Goal: Check status: Check status

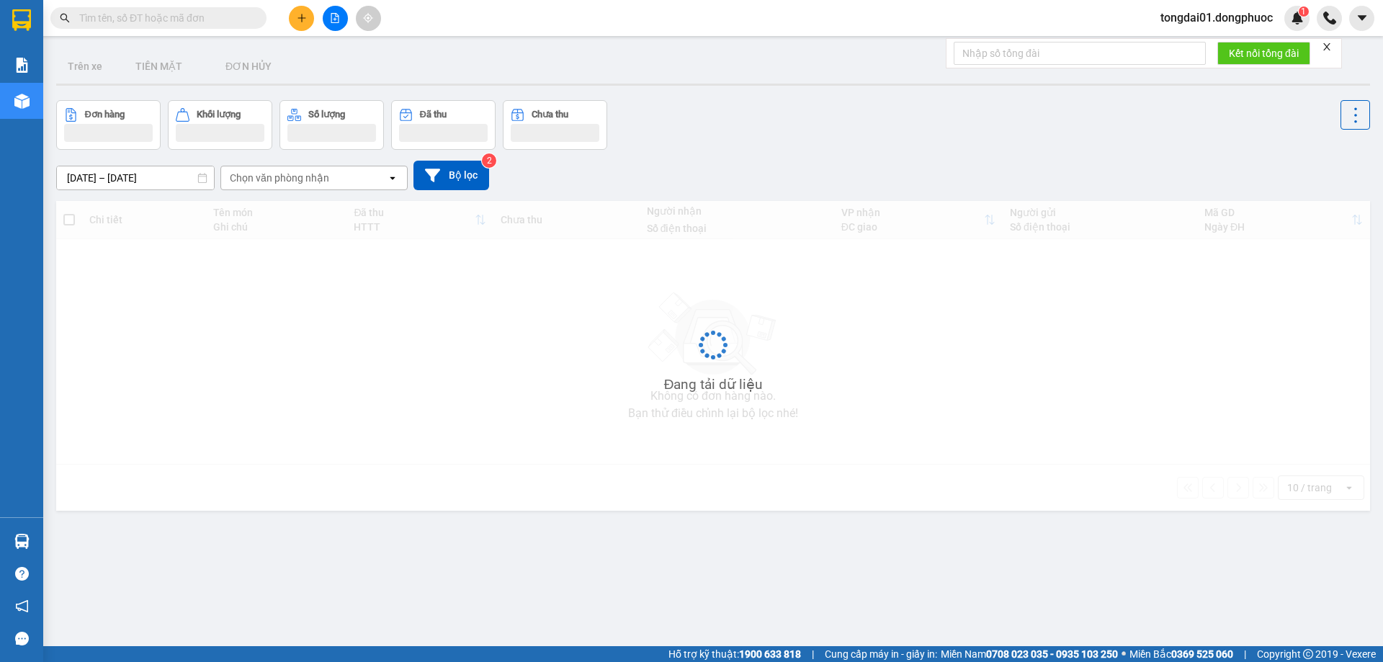
click at [215, 15] on input "text" at bounding box center [164, 18] width 170 height 16
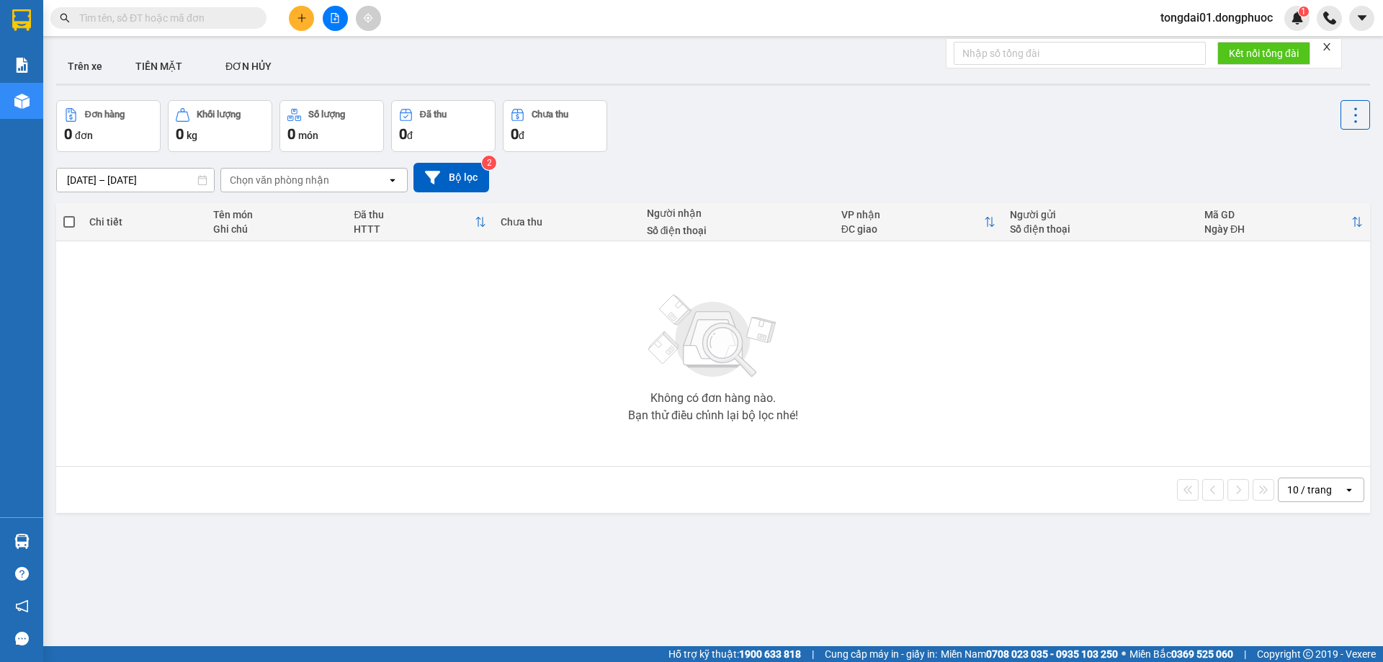
paste input "0909895963"
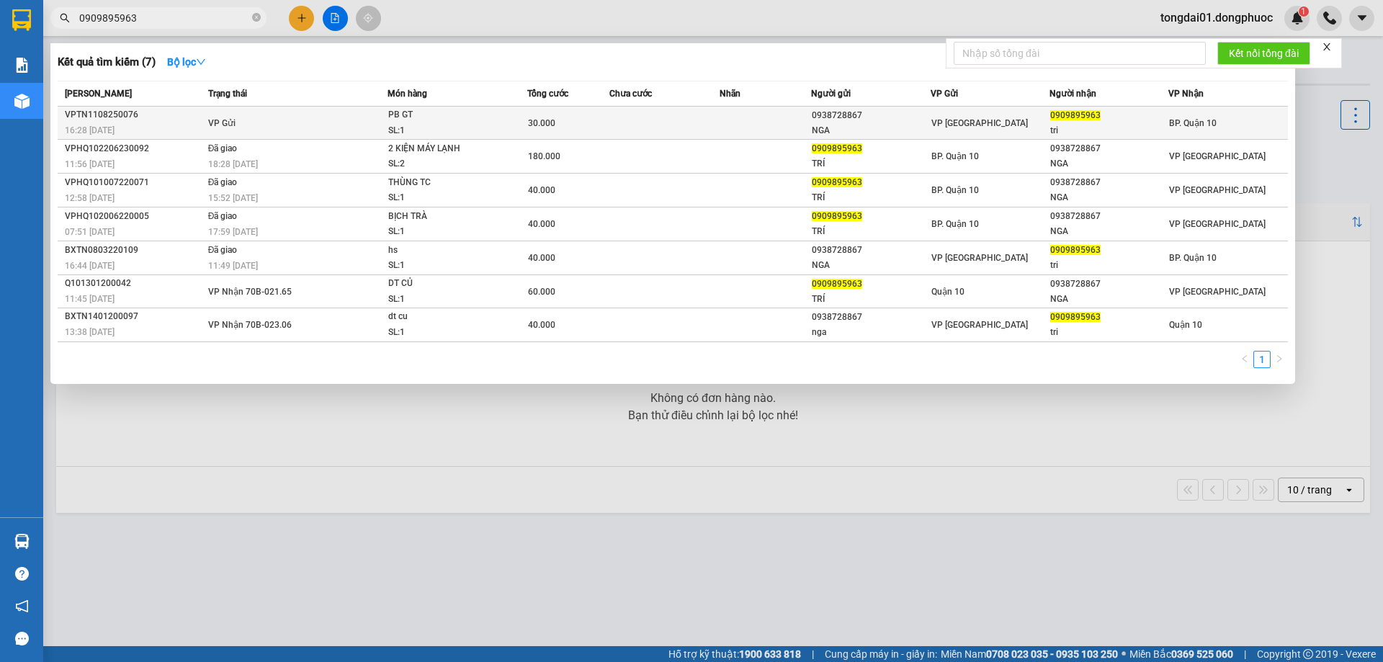
type input "0909895963"
click at [210, 113] on td "VP Gửi" at bounding box center [297, 123] width 184 height 33
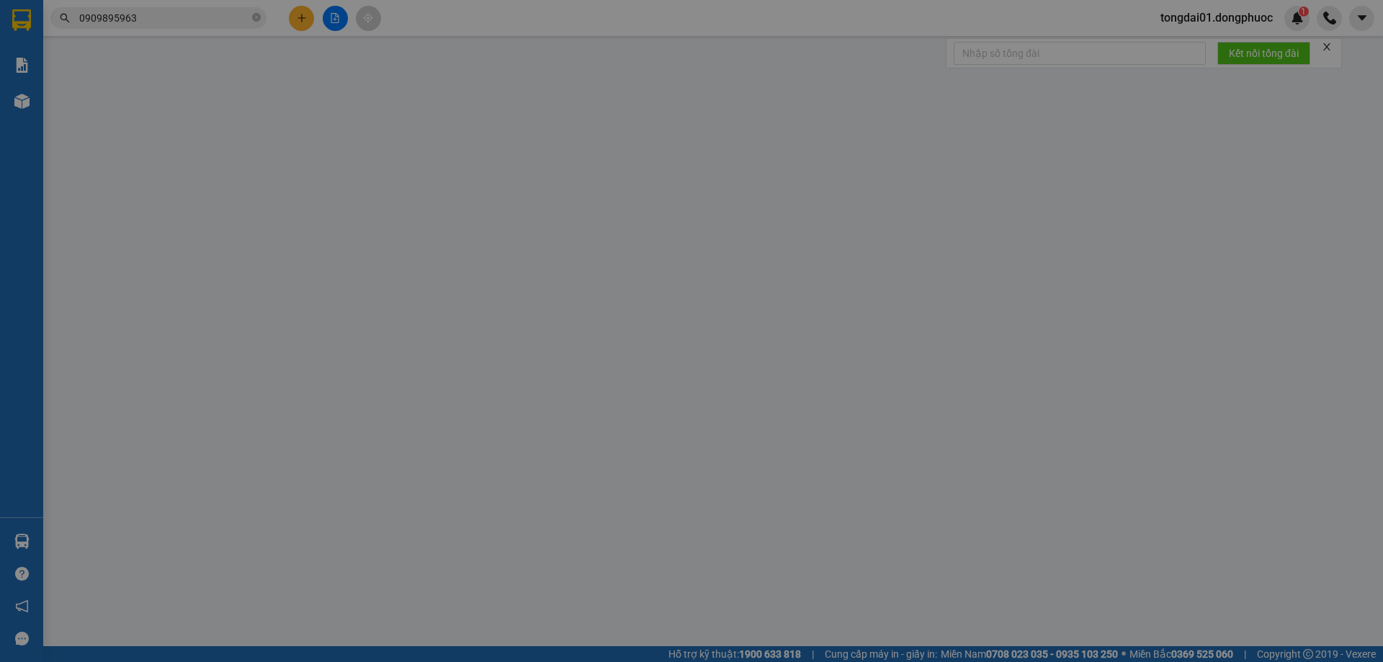
type input "0938728867"
type input "NGA"
type input "0909895963"
type input "tri"
type input "30.000"
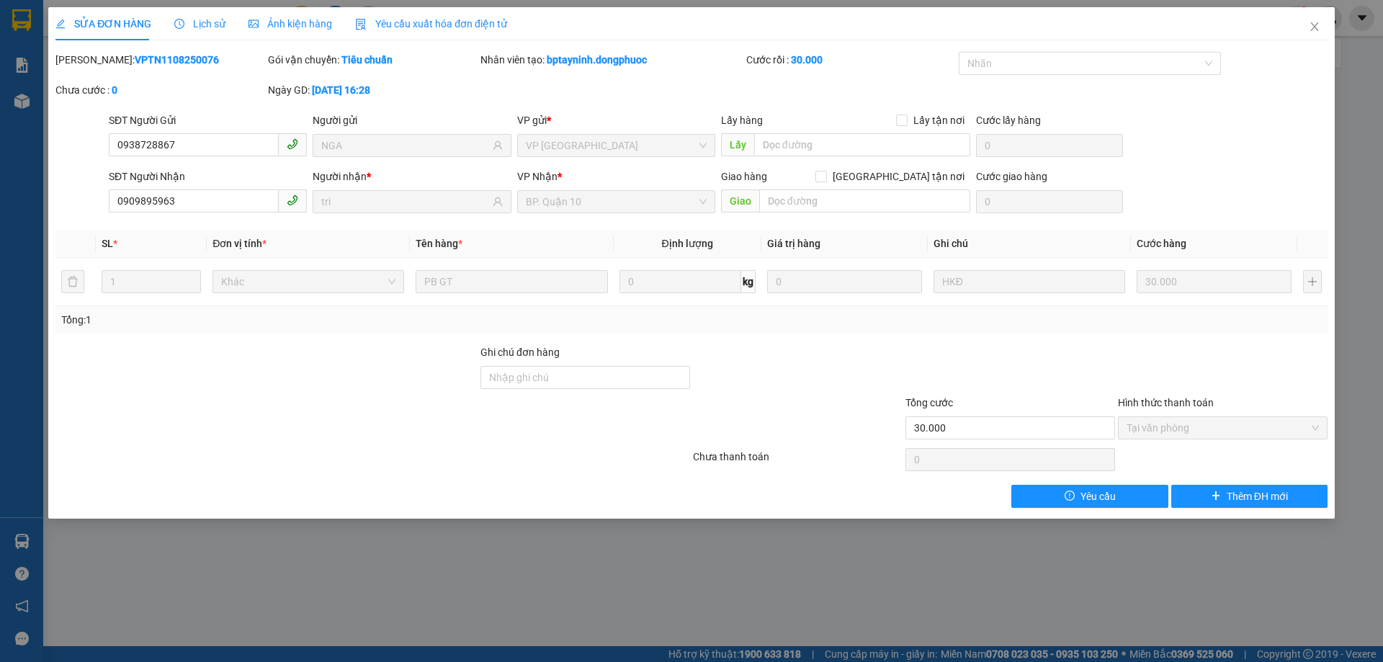
click at [197, 21] on span "Lịch sử" at bounding box center [199, 24] width 51 height 12
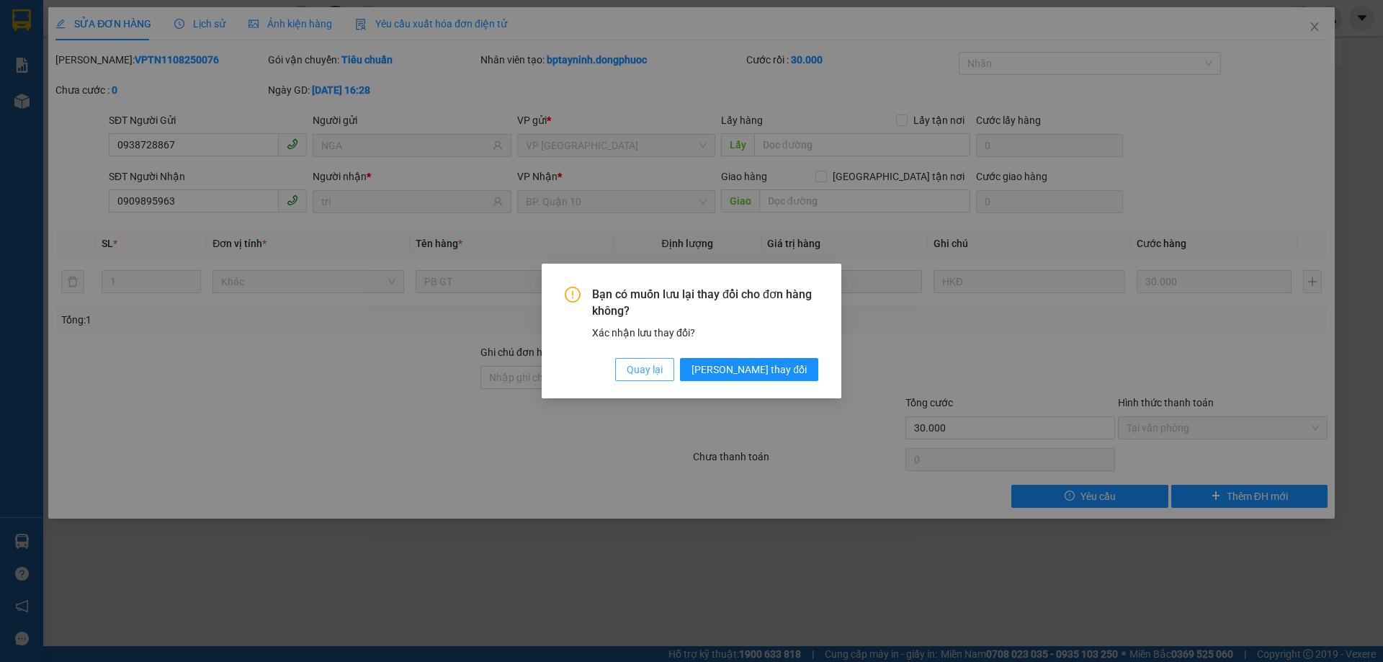
click at [663, 367] on span "Quay lại" at bounding box center [645, 370] width 36 height 16
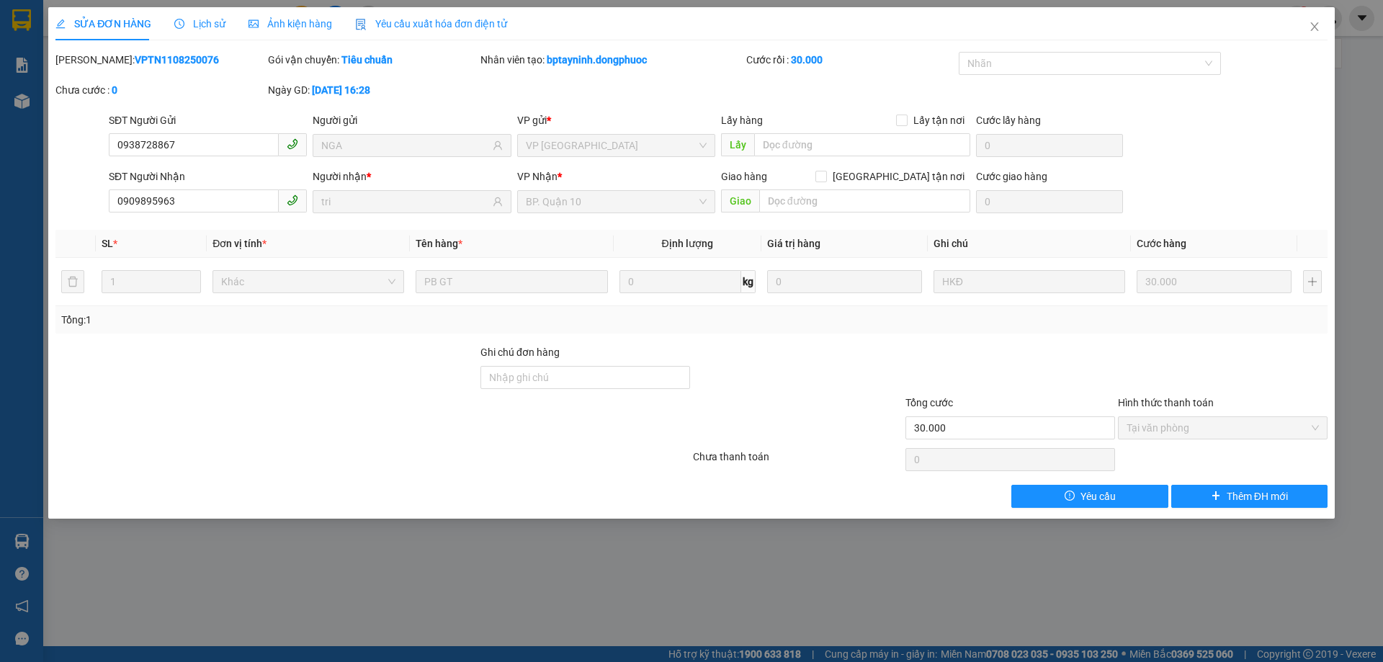
click at [211, 22] on span "Lịch sử" at bounding box center [199, 24] width 51 height 12
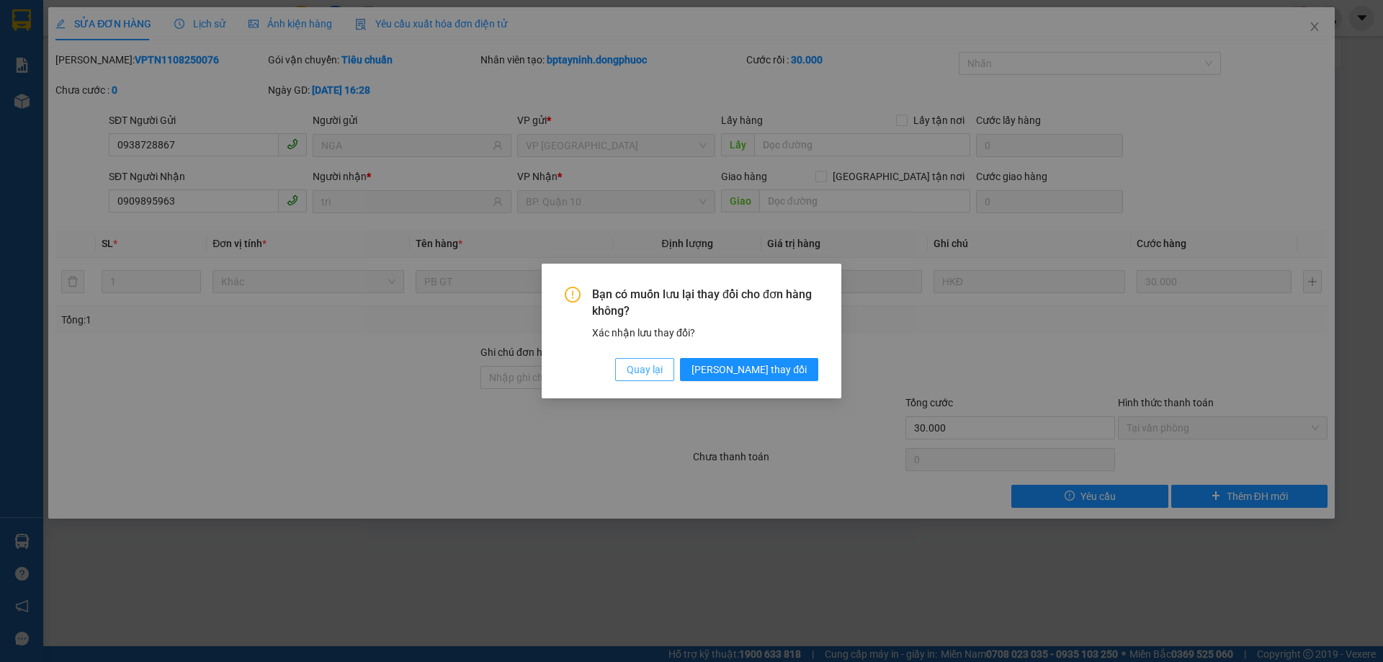
click at [663, 369] on span "Quay lại" at bounding box center [645, 370] width 36 height 16
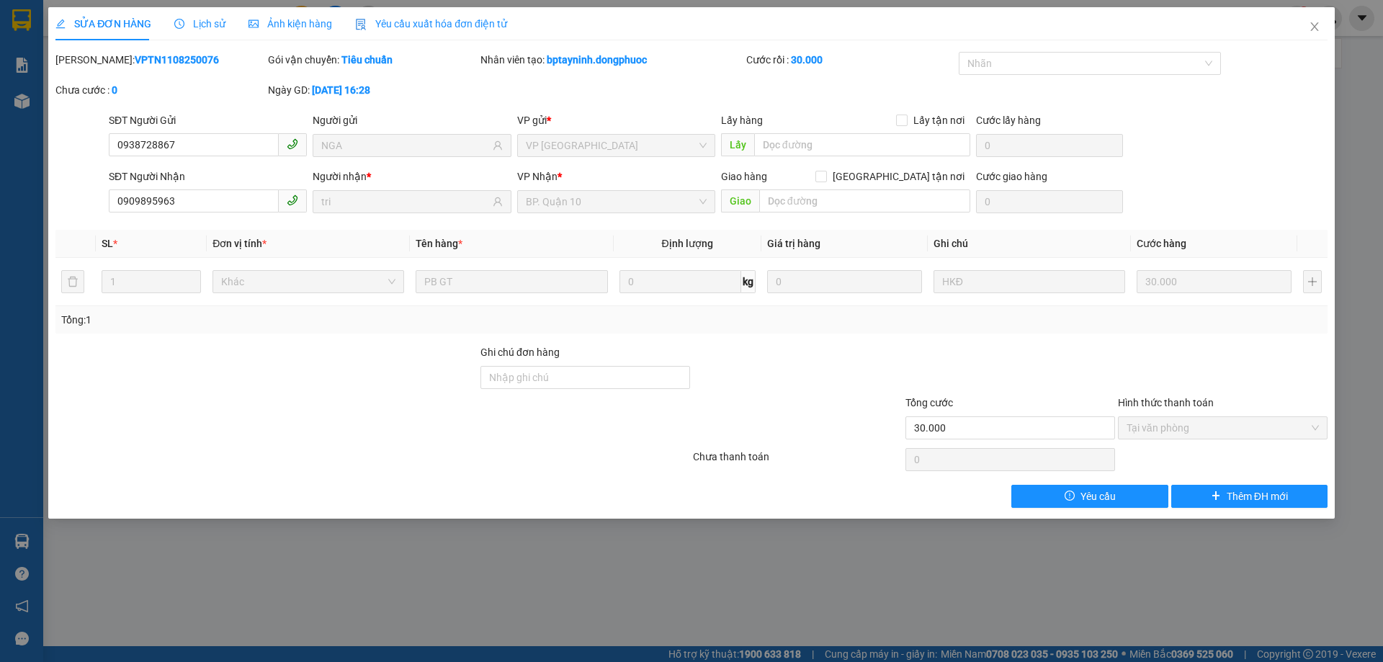
click at [177, 26] on icon "clock-circle" at bounding box center [179, 24] width 10 height 10
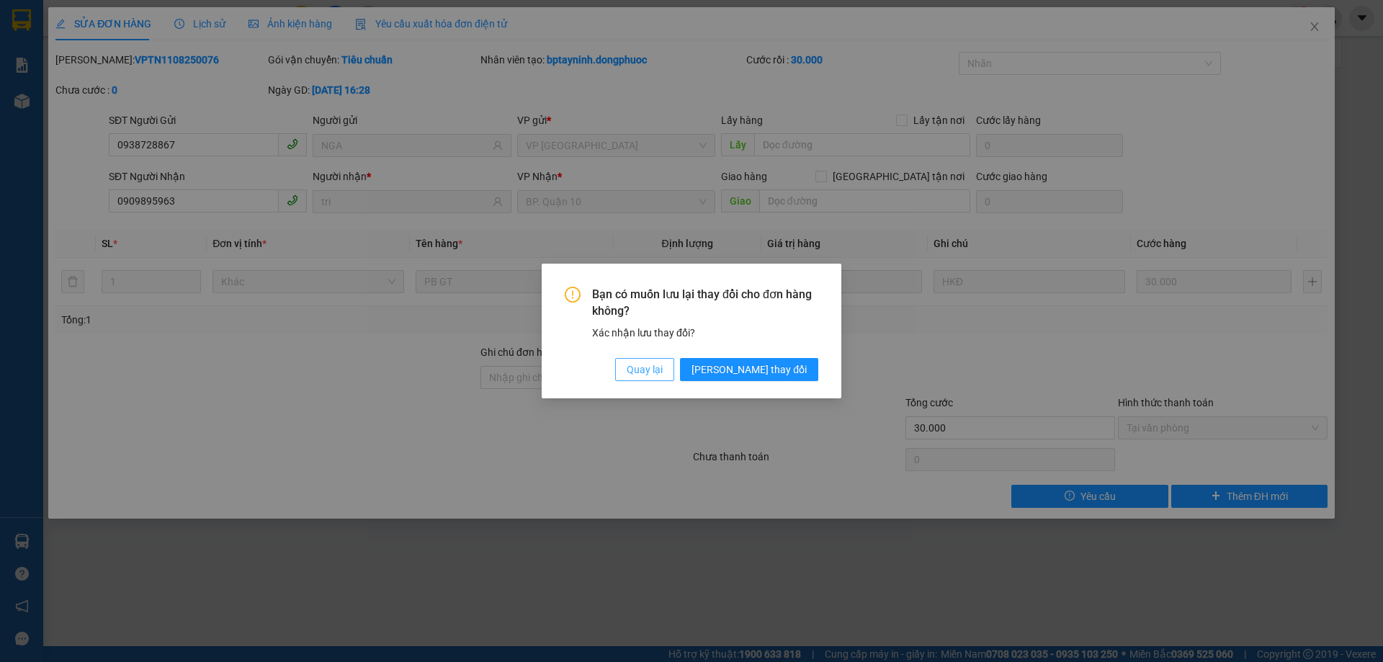
click at [674, 371] on button "Quay lại" at bounding box center [644, 369] width 59 height 23
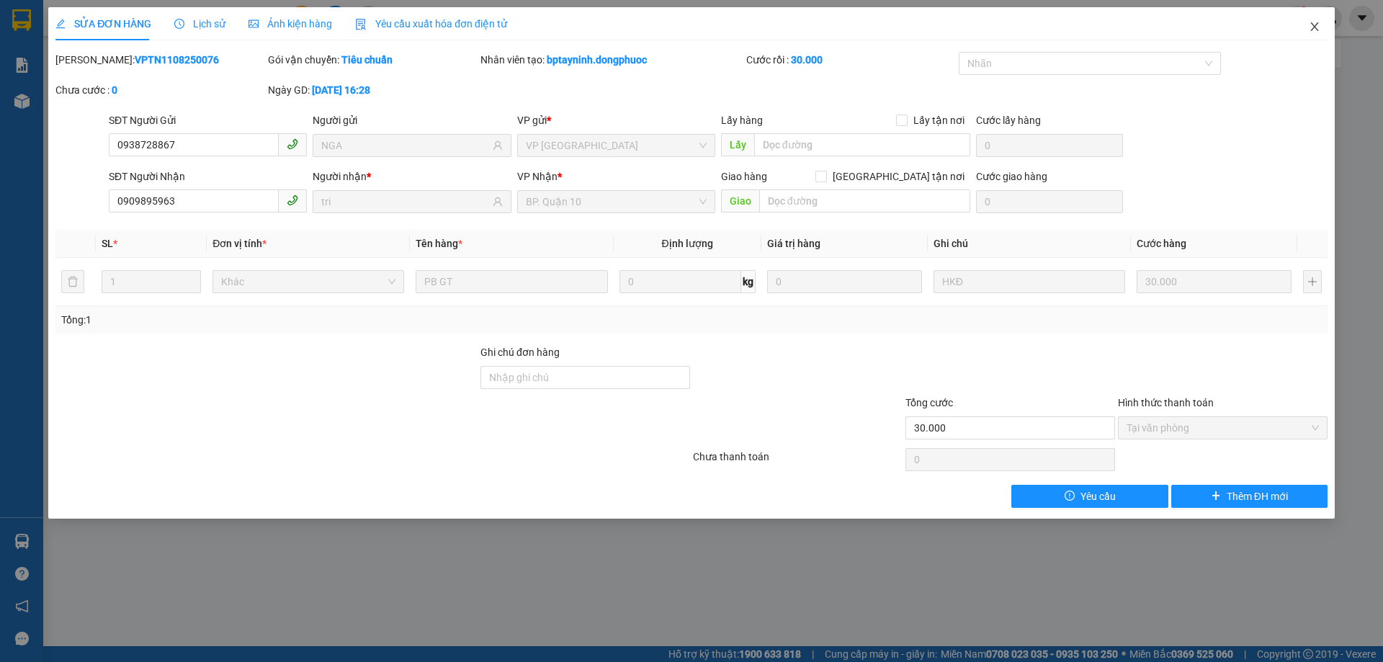
click at [1312, 27] on icon "close" at bounding box center [1315, 27] width 12 height 12
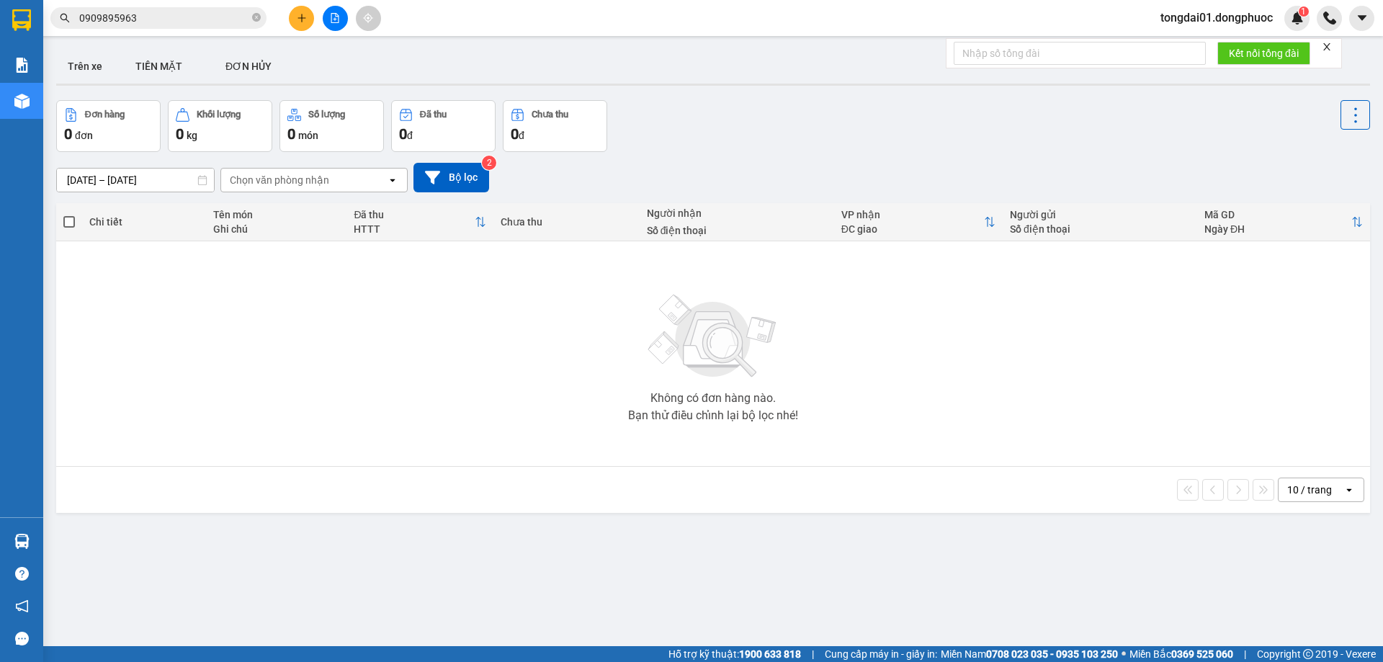
click at [212, 24] on input "0909895963" at bounding box center [164, 18] width 170 height 16
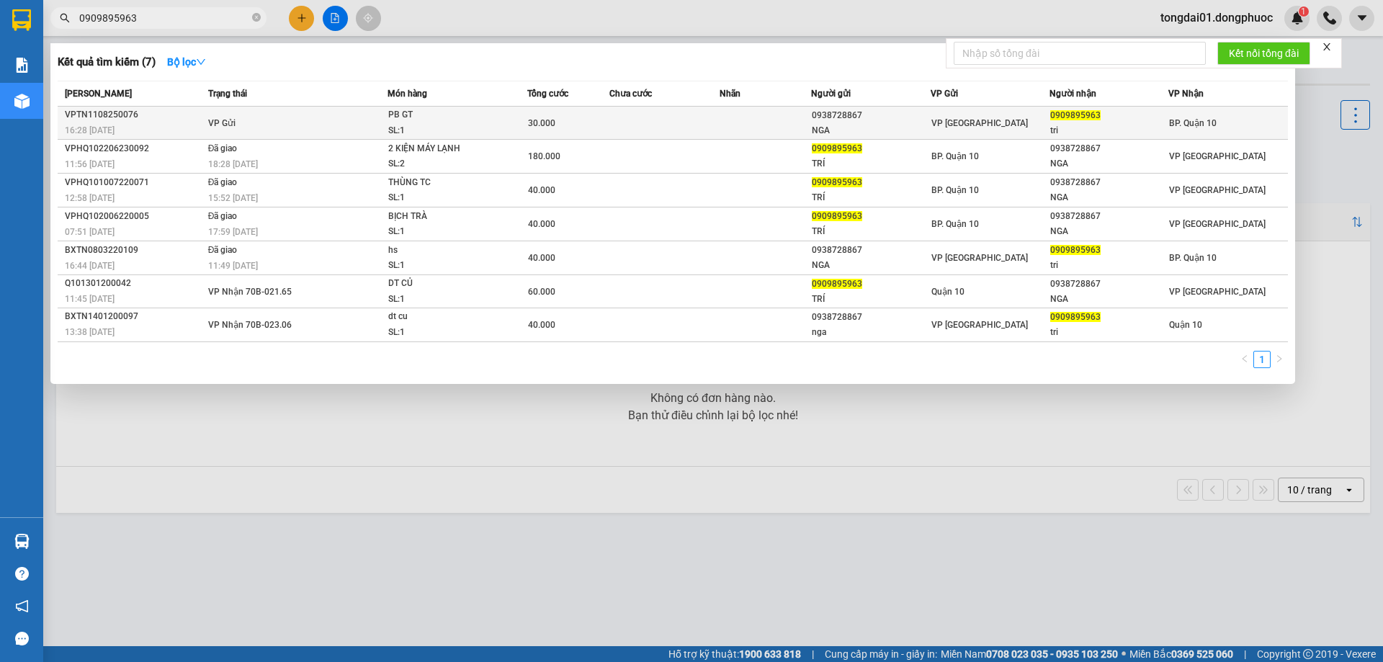
click at [220, 122] on span "VP Gửi" at bounding box center [221, 123] width 27 height 10
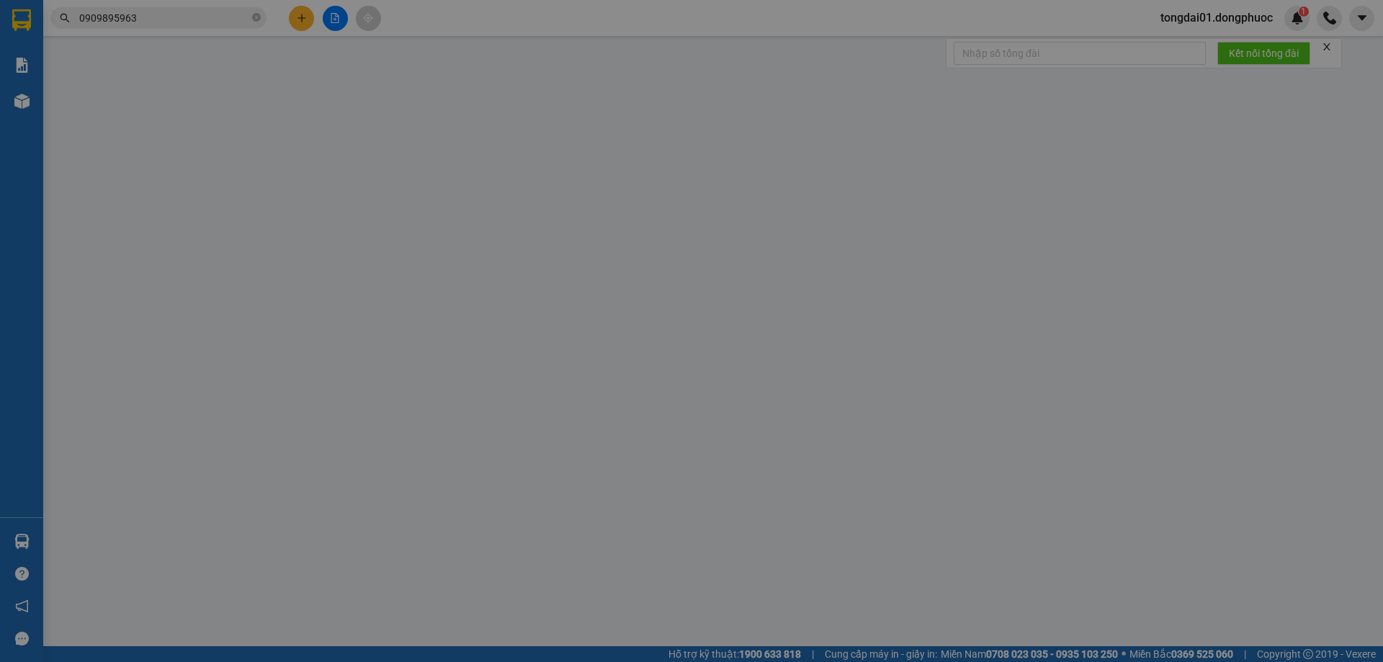
type input "0938728867"
type input "NGA"
type input "0909895963"
type input "tri"
type input "30.000"
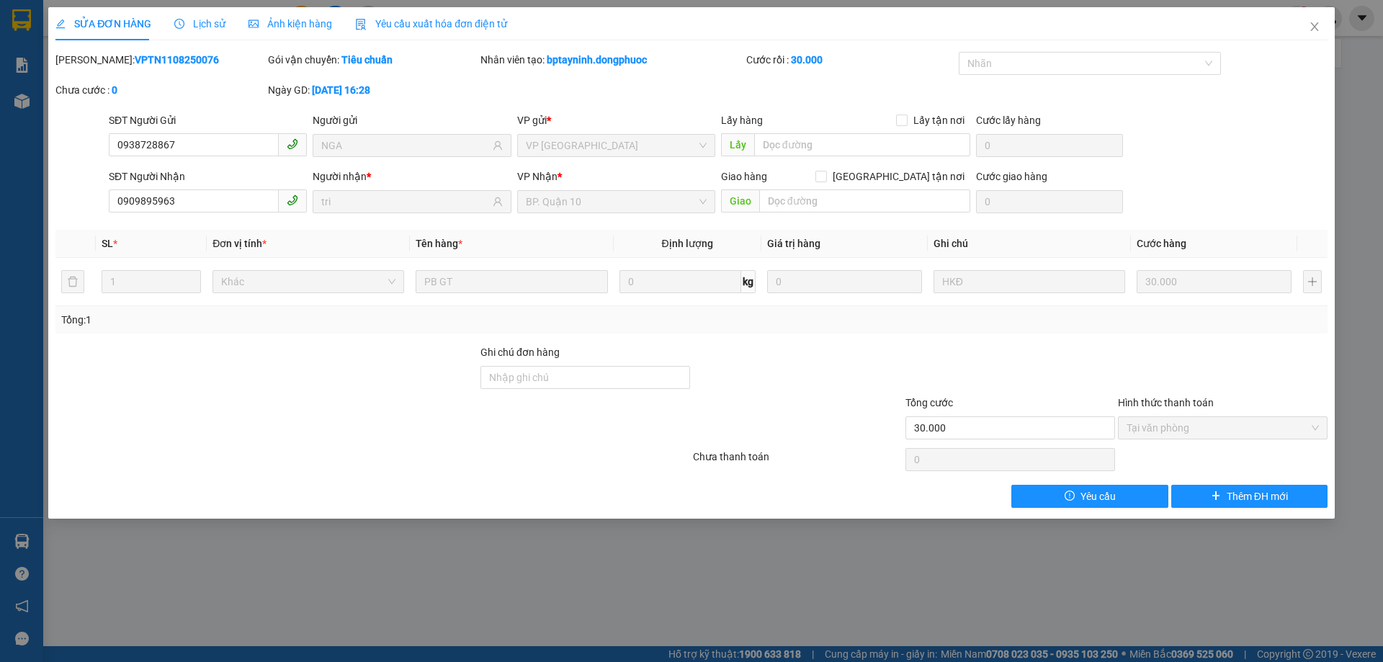
click at [204, 25] on span "Lịch sử" at bounding box center [199, 24] width 51 height 12
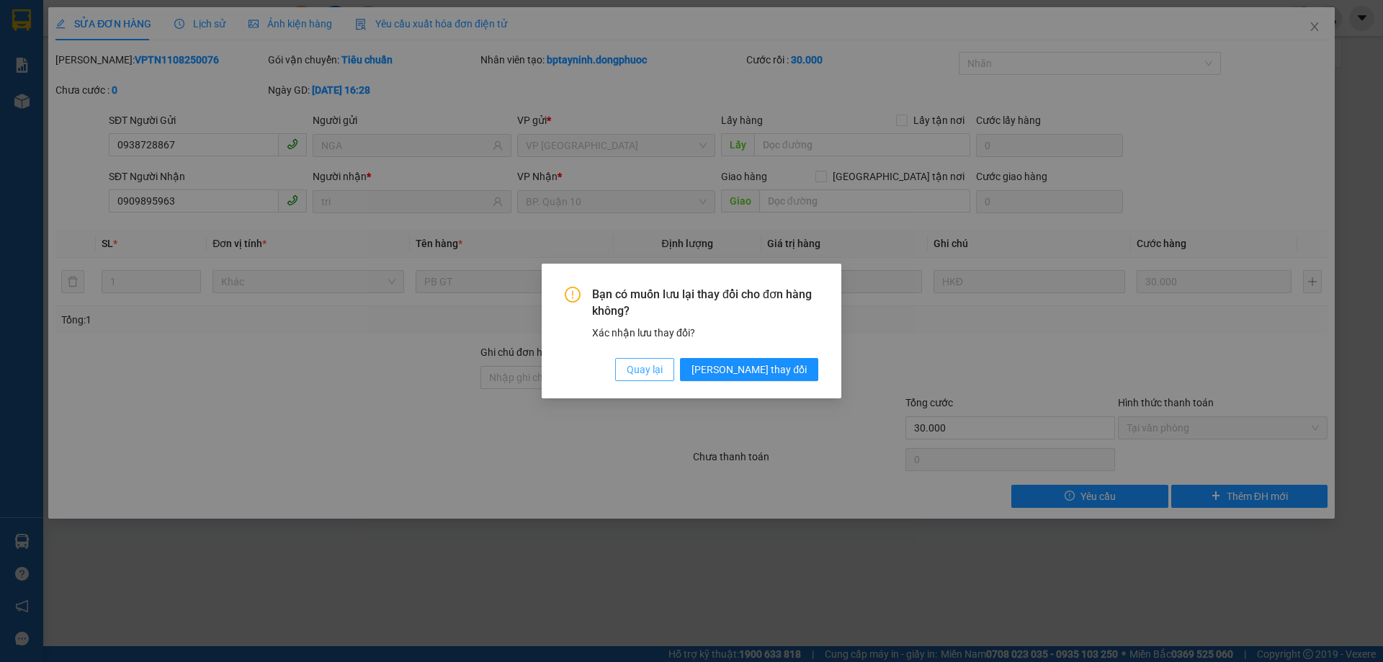
click at [663, 367] on span "Quay lại" at bounding box center [645, 370] width 36 height 16
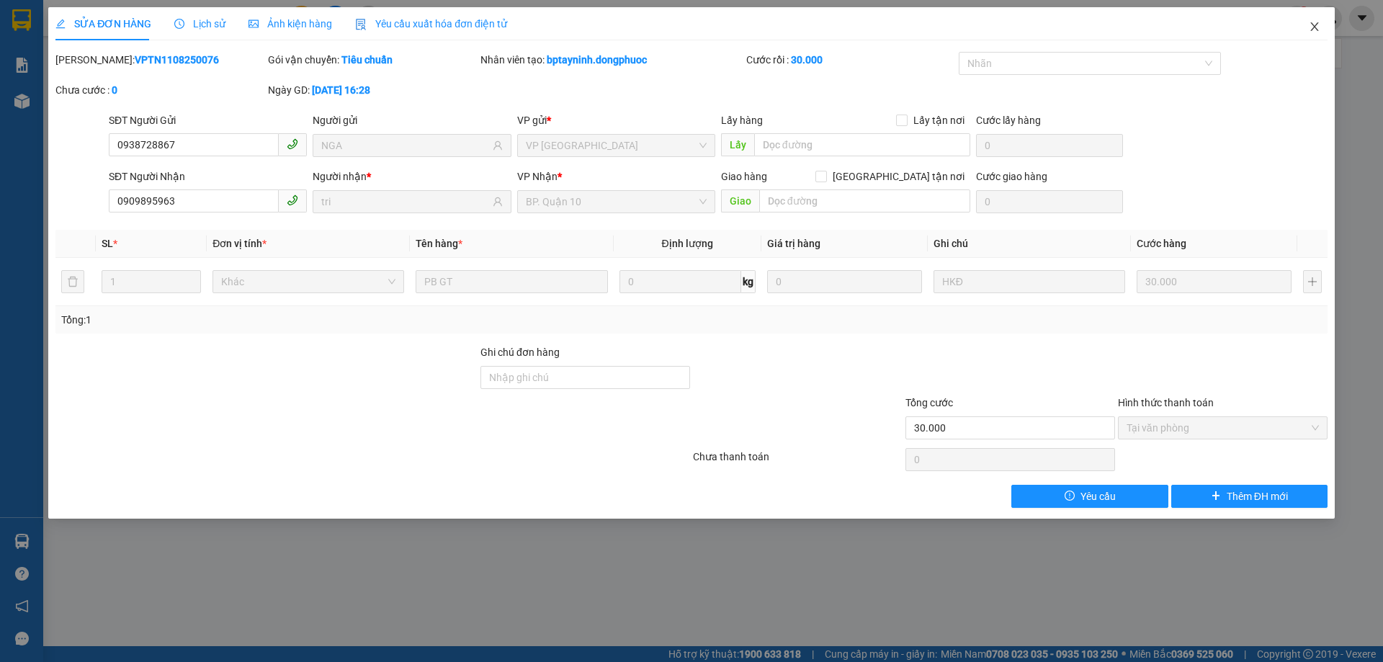
click at [1322, 29] on span "Close" at bounding box center [1315, 27] width 40 height 40
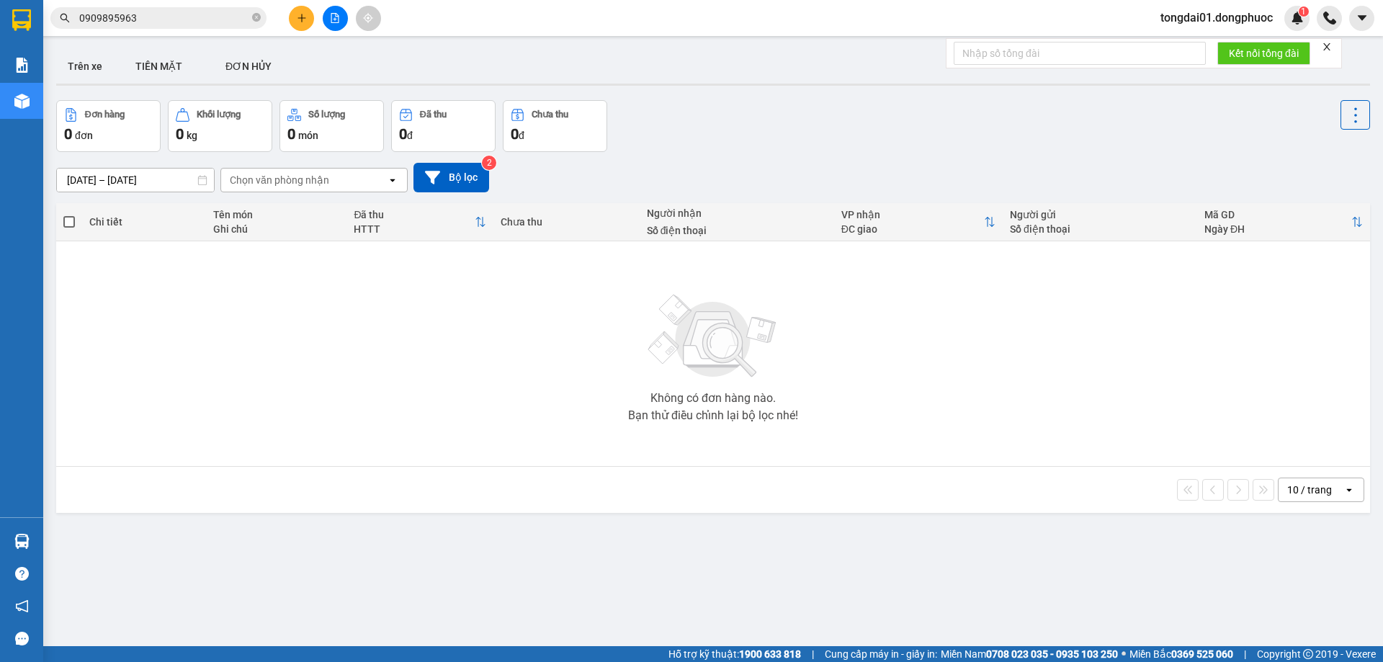
click at [186, 14] on input "0909895963" at bounding box center [164, 18] width 170 height 16
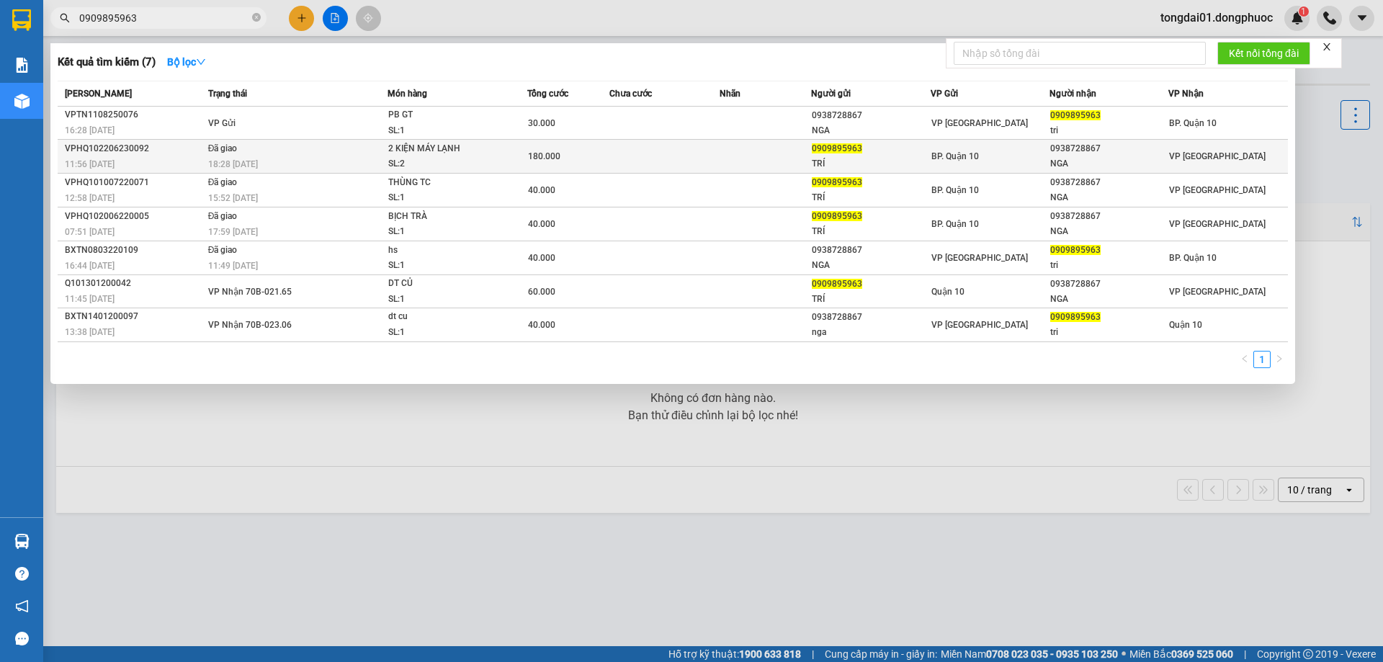
click at [191, 156] on div "11:56 [DATE]" at bounding box center [134, 164] width 139 height 16
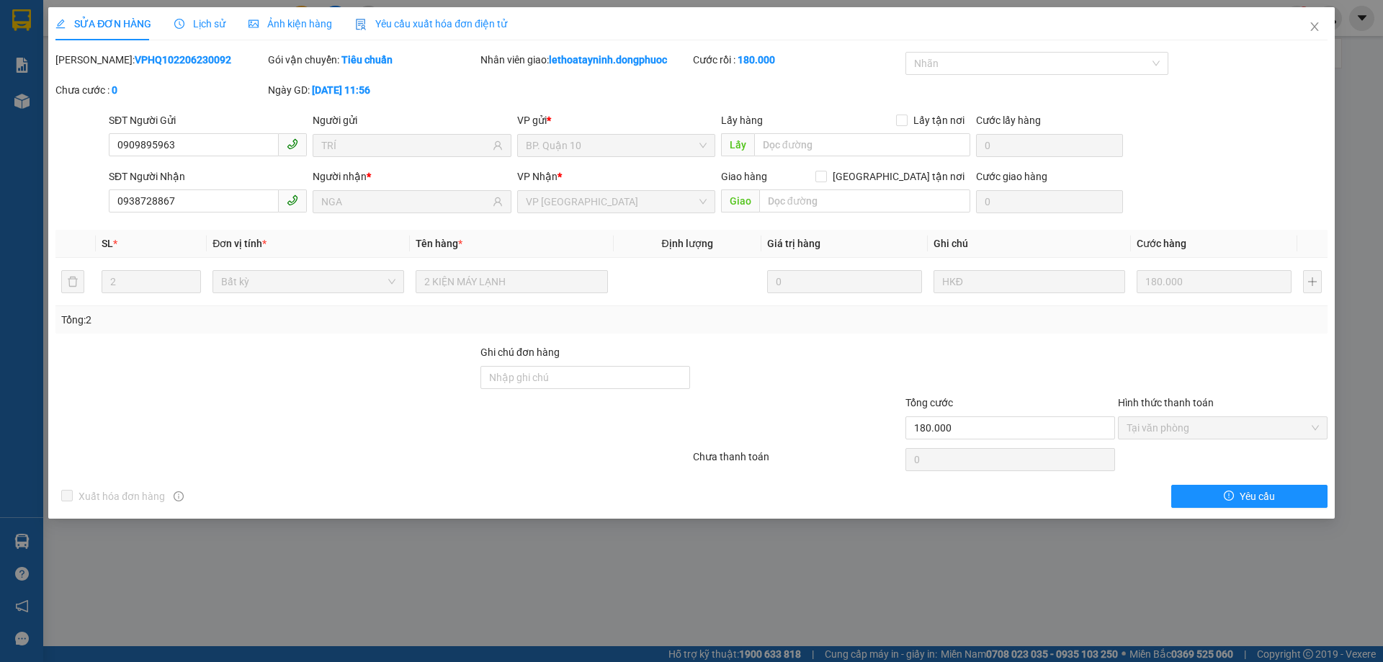
click at [203, 14] on div "Lịch sử" at bounding box center [199, 23] width 51 height 33
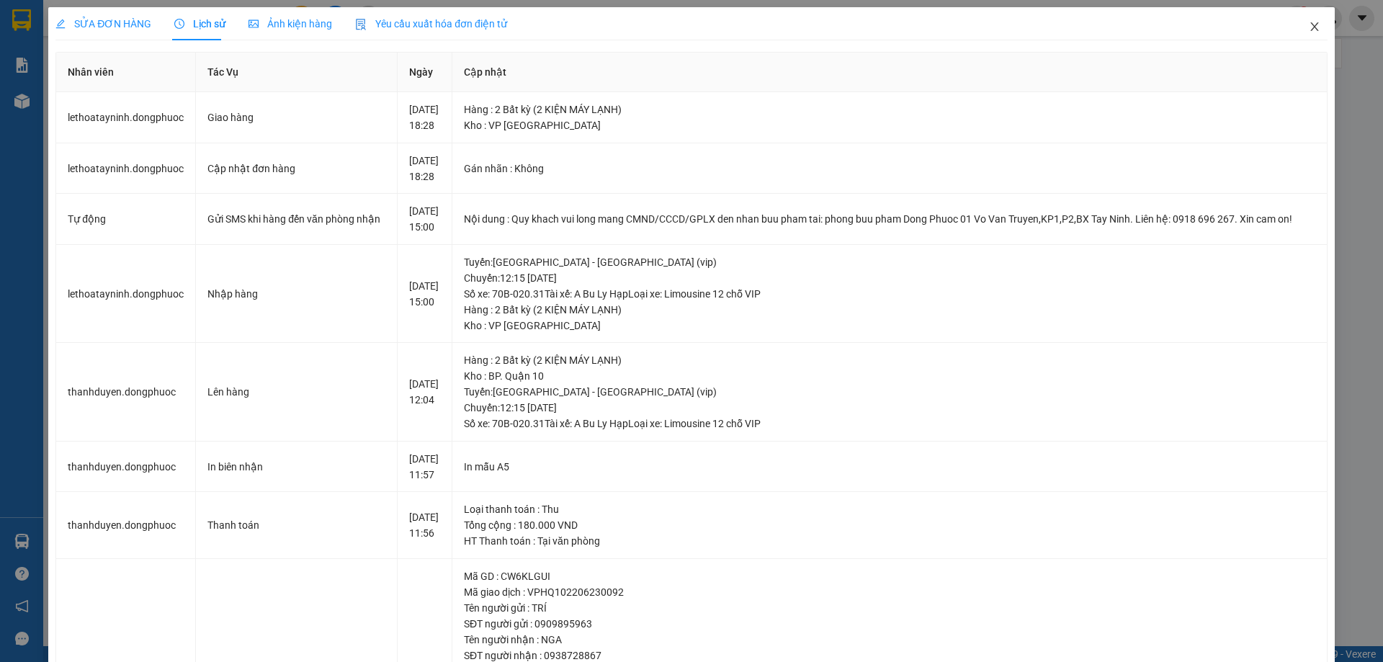
click at [1309, 31] on icon "close" at bounding box center [1315, 27] width 12 height 12
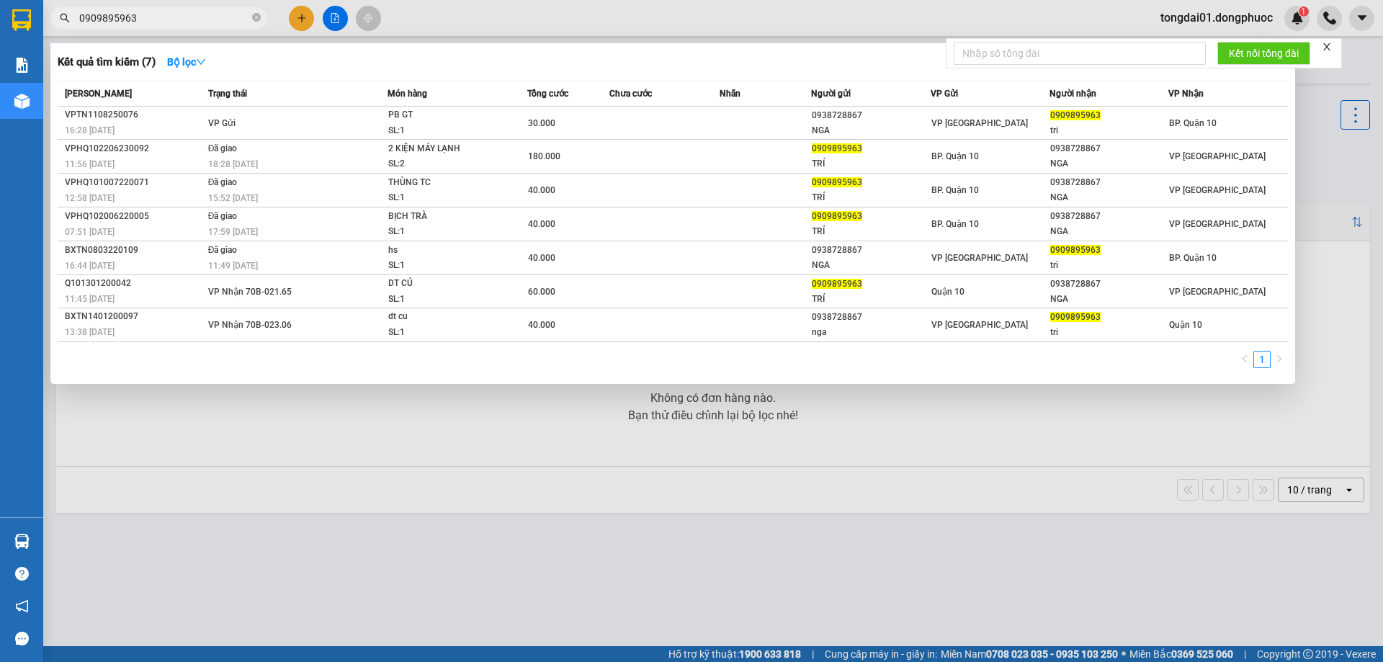
click at [164, 15] on input "0909895963" at bounding box center [164, 18] width 170 height 16
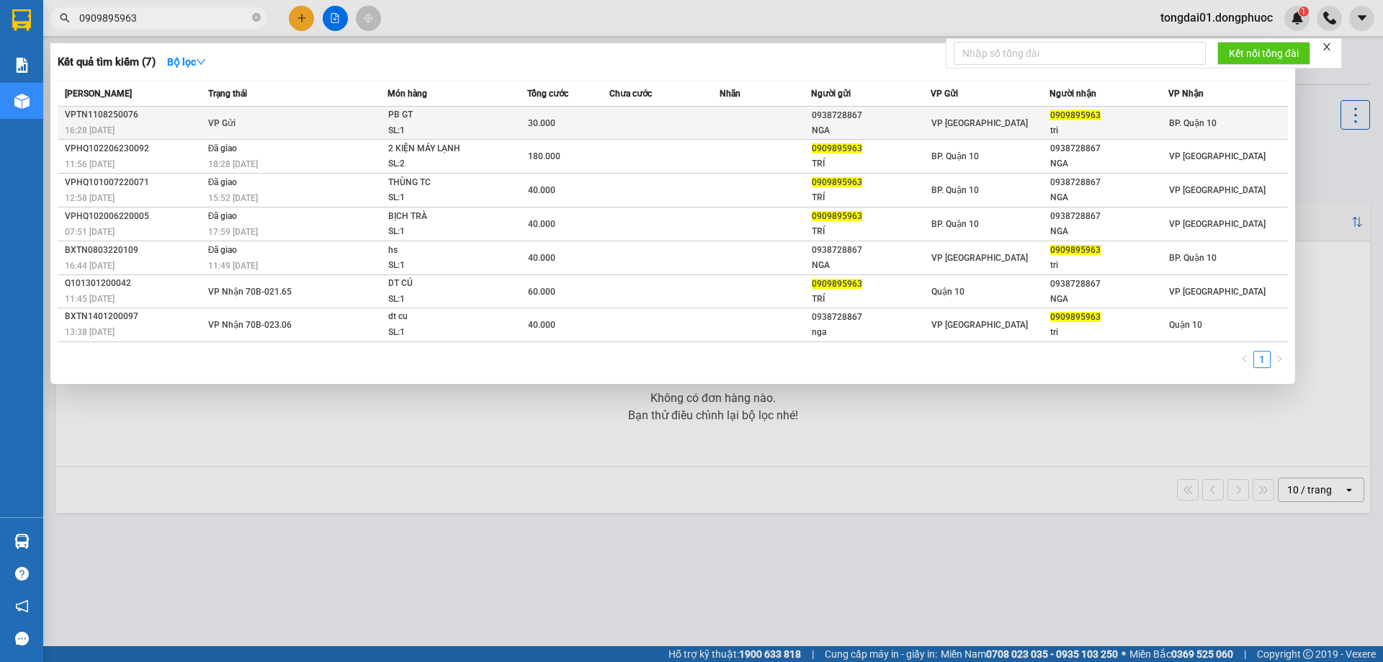
click at [163, 115] on div "VPTN1108250076" at bounding box center [134, 114] width 139 height 15
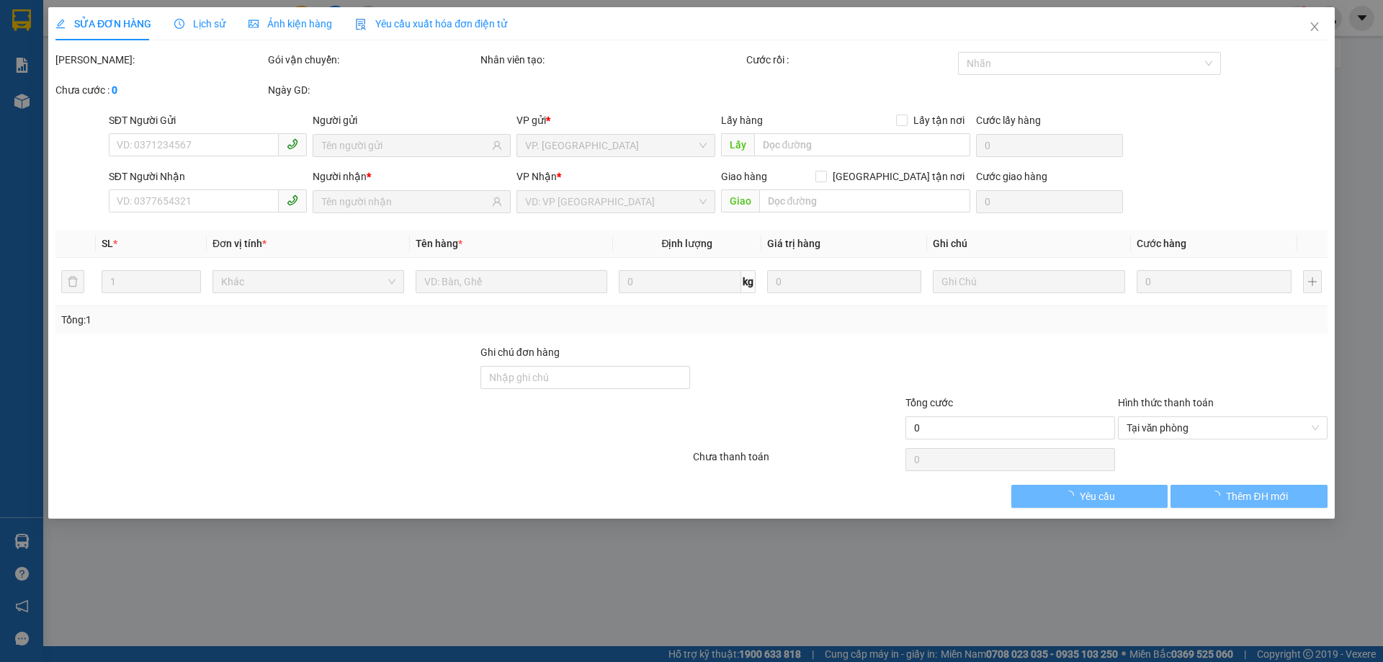
type input "0938728867"
type input "NGA"
type input "0909895963"
type input "tri"
type input "30.000"
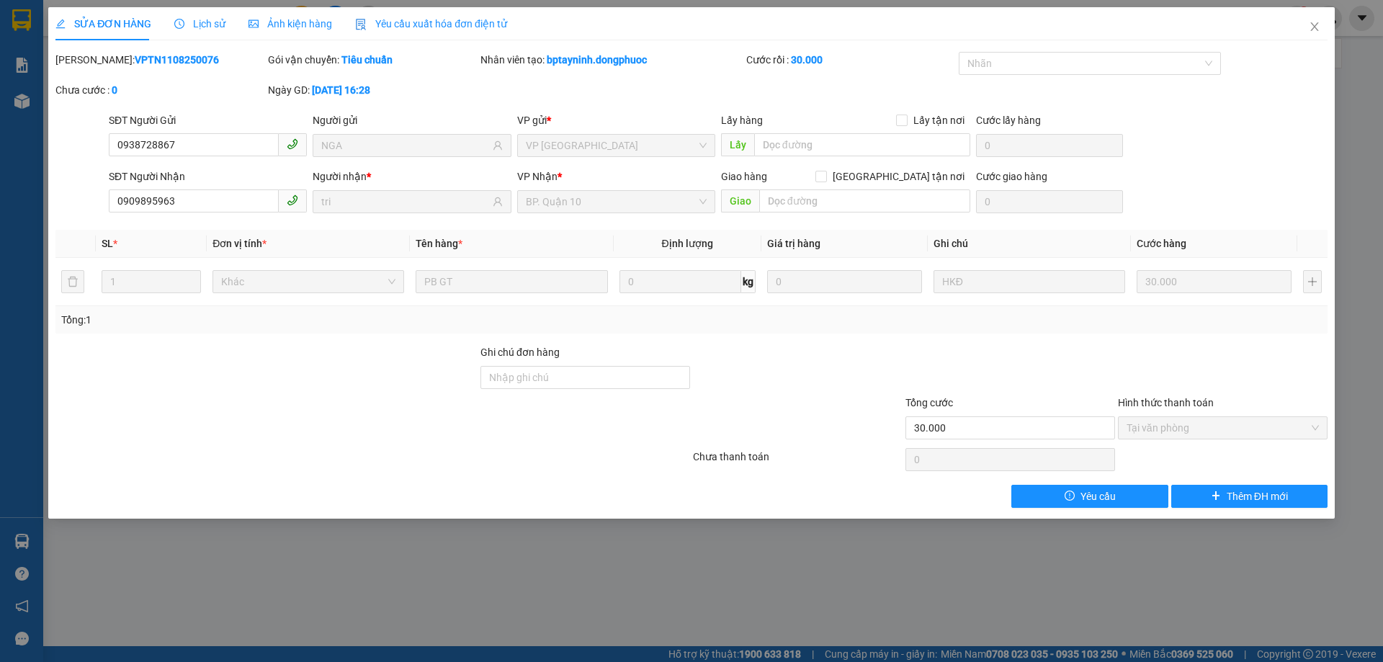
click at [202, 28] on span "Lịch sử" at bounding box center [199, 24] width 51 height 12
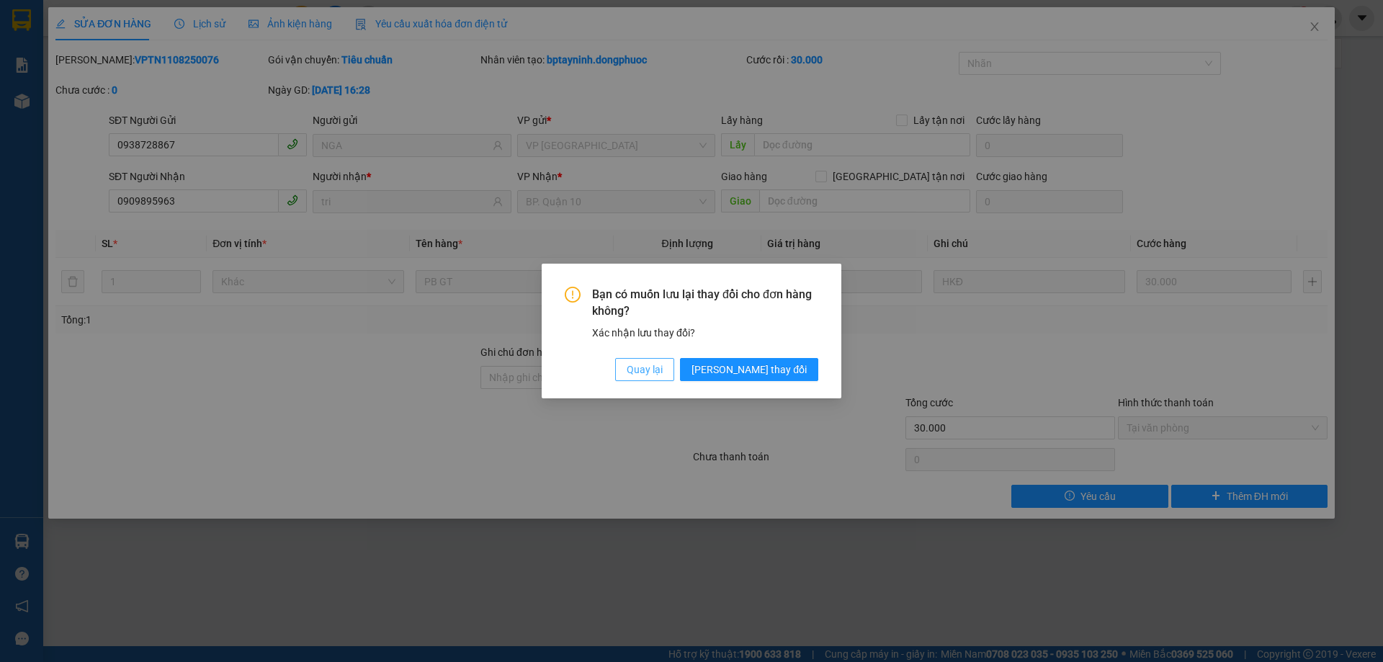
click at [663, 371] on span "Quay lại" at bounding box center [645, 370] width 36 height 16
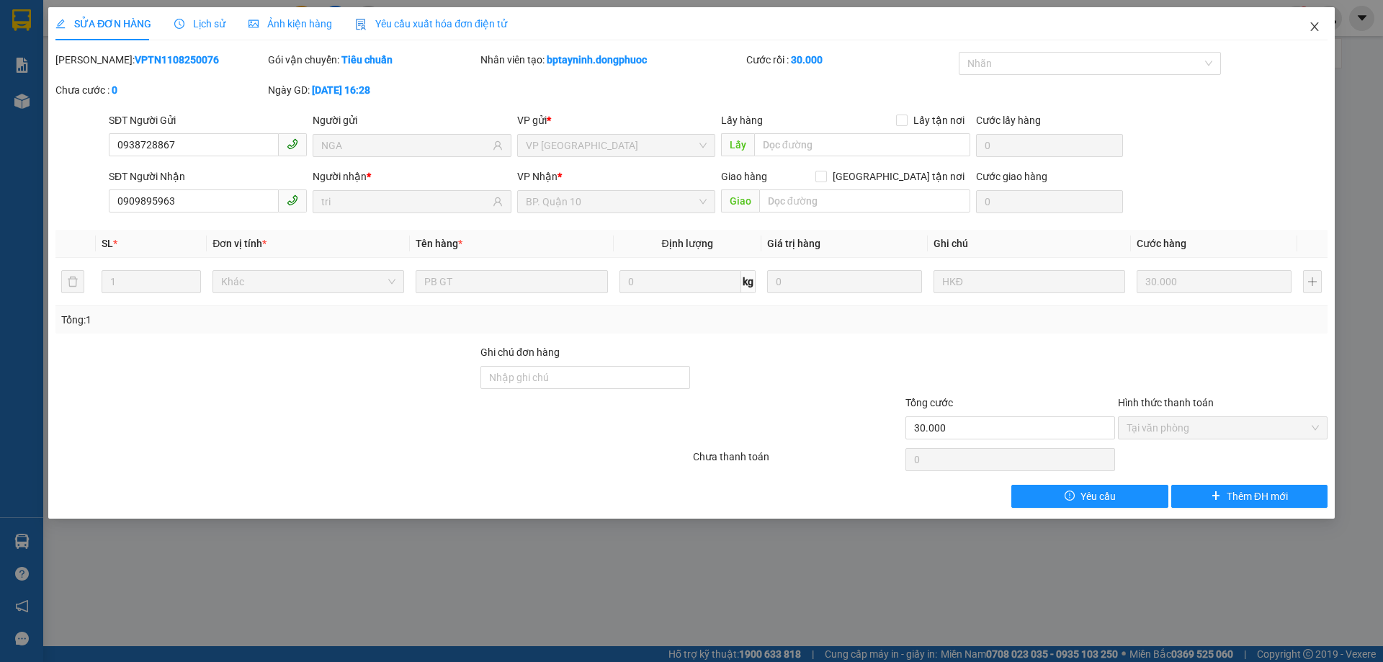
click at [1316, 29] on icon "close" at bounding box center [1315, 26] width 8 height 9
